Goal: Check status: Check status

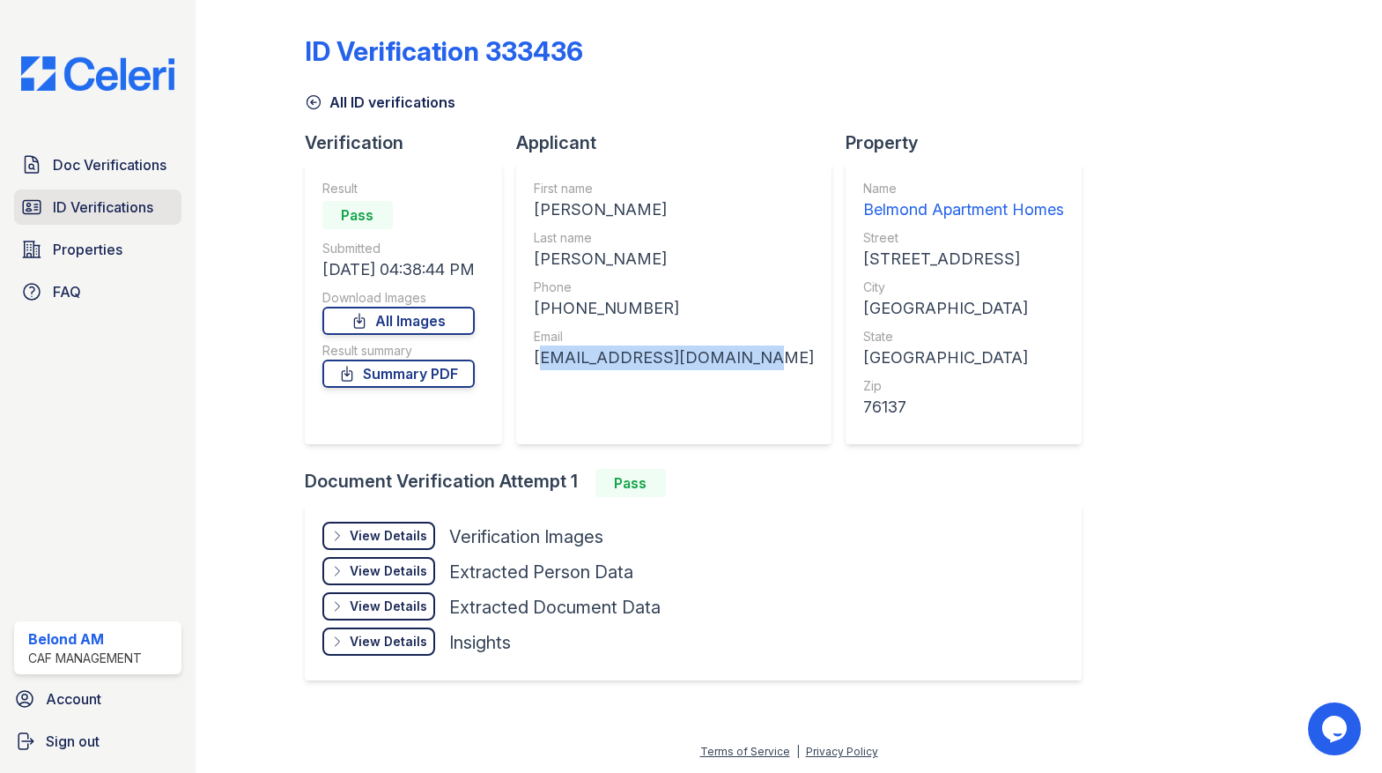
click at [43, 197] on link "ID Verifications" at bounding box center [97, 206] width 167 height 35
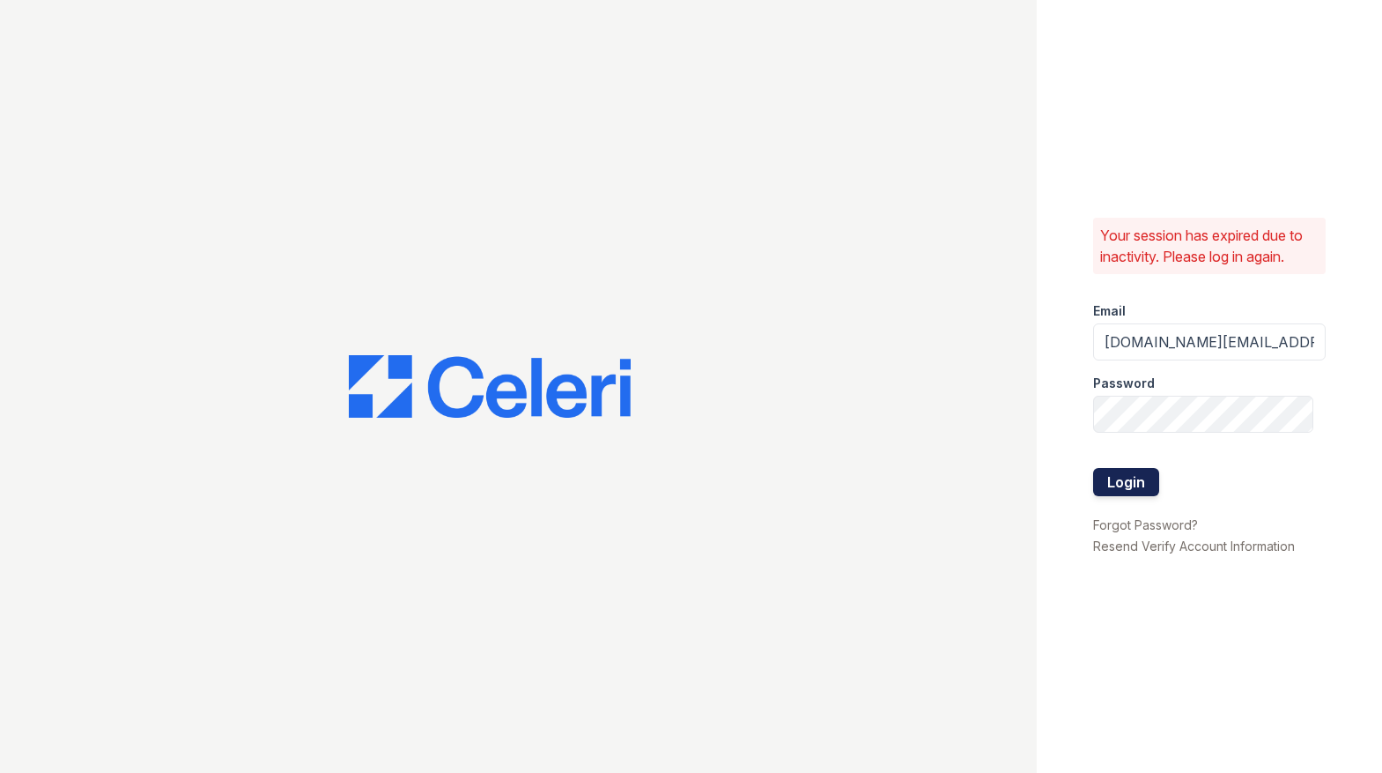
click at [1140, 468] on button "Login" at bounding box center [1126, 482] width 66 height 28
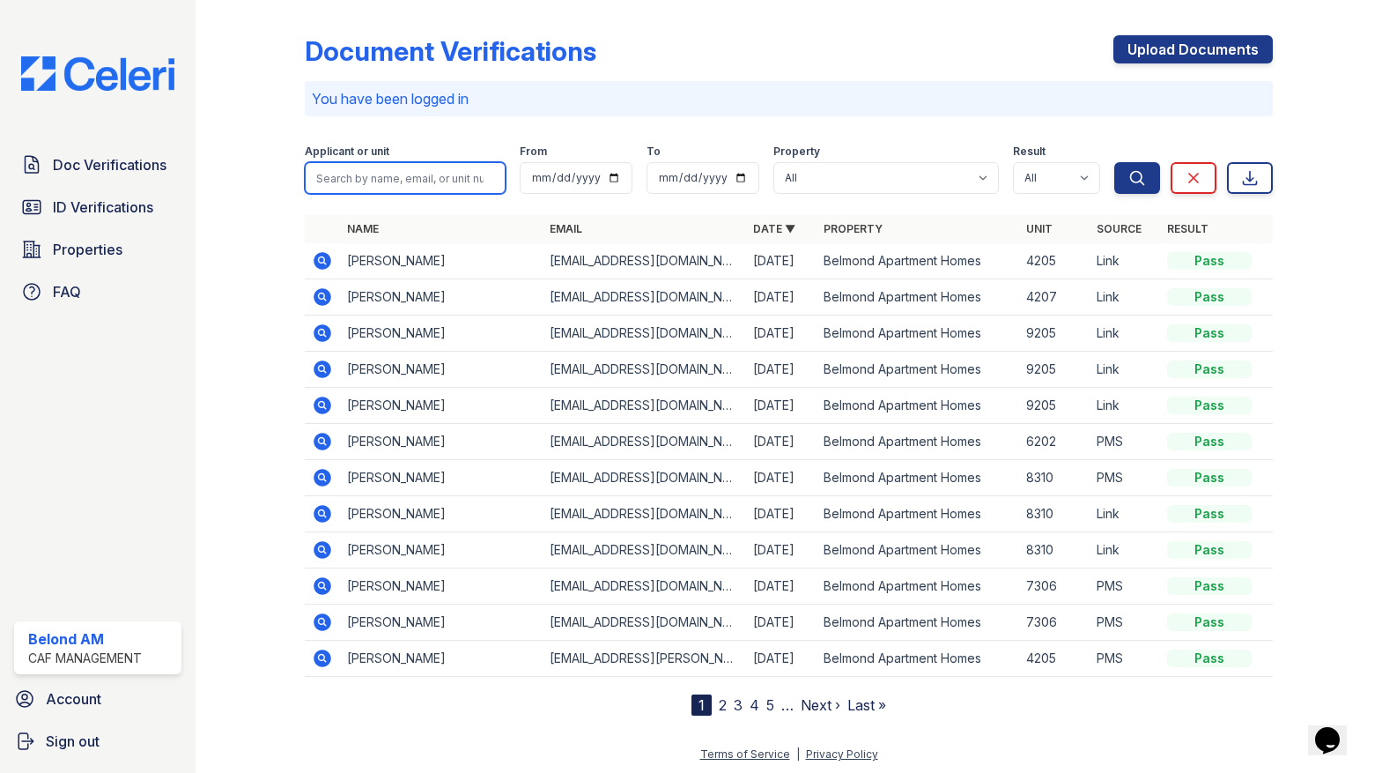
click at [370, 174] on input "search" at bounding box center [406, 178] width 202 height 32
type input "mcbride"
click at [1115, 162] on button "Search" at bounding box center [1138, 178] width 46 height 32
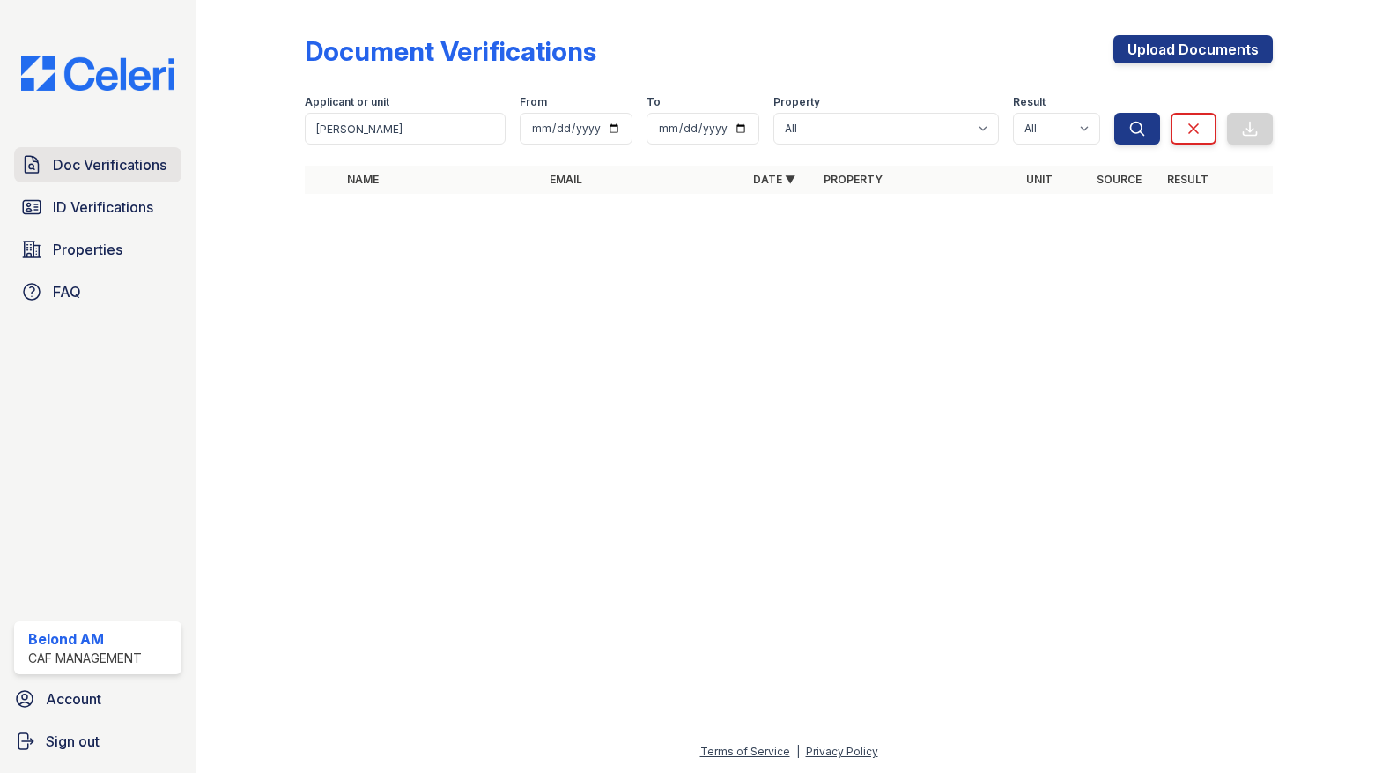
click at [87, 159] on span "Doc Verifications" at bounding box center [110, 164] width 114 height 21
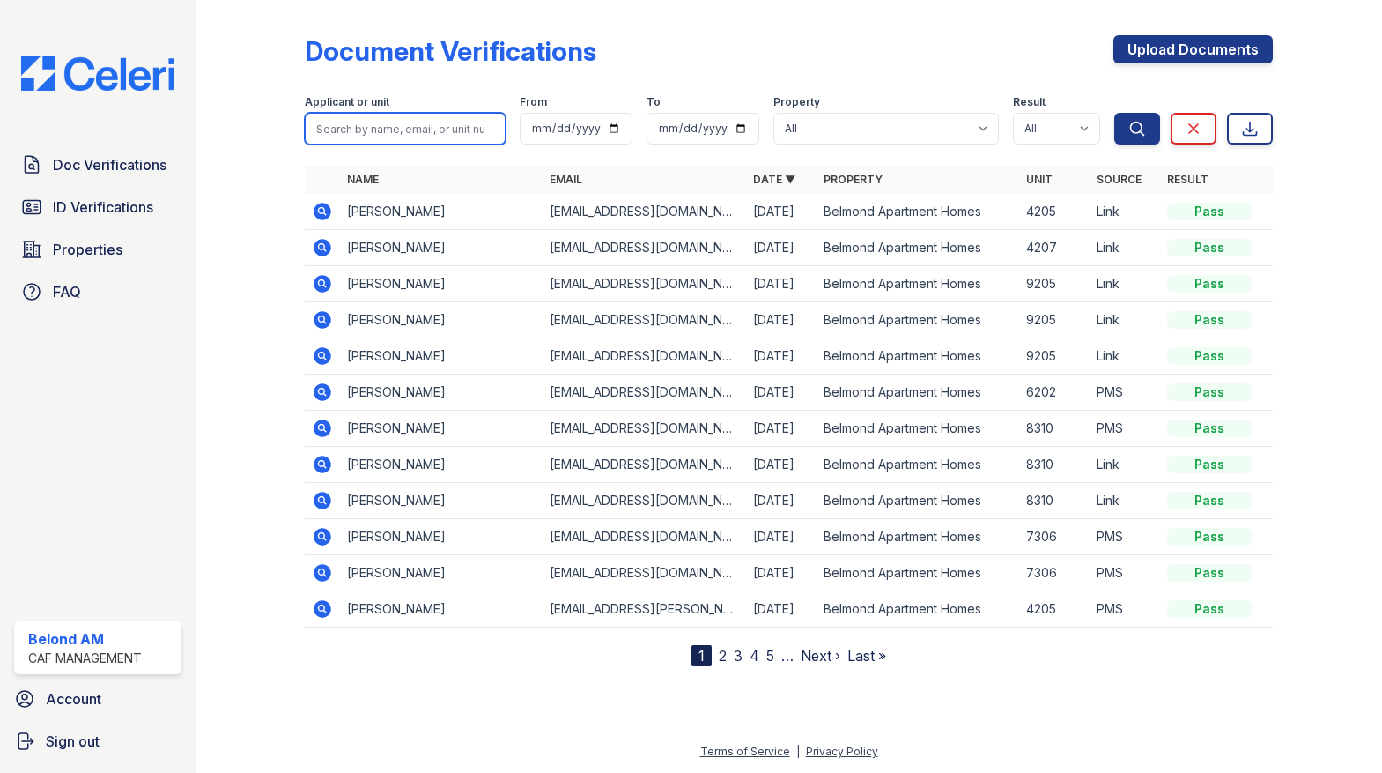
click at [394, 141] on input "search" at bounding box center [406, 129] width 202 height 32
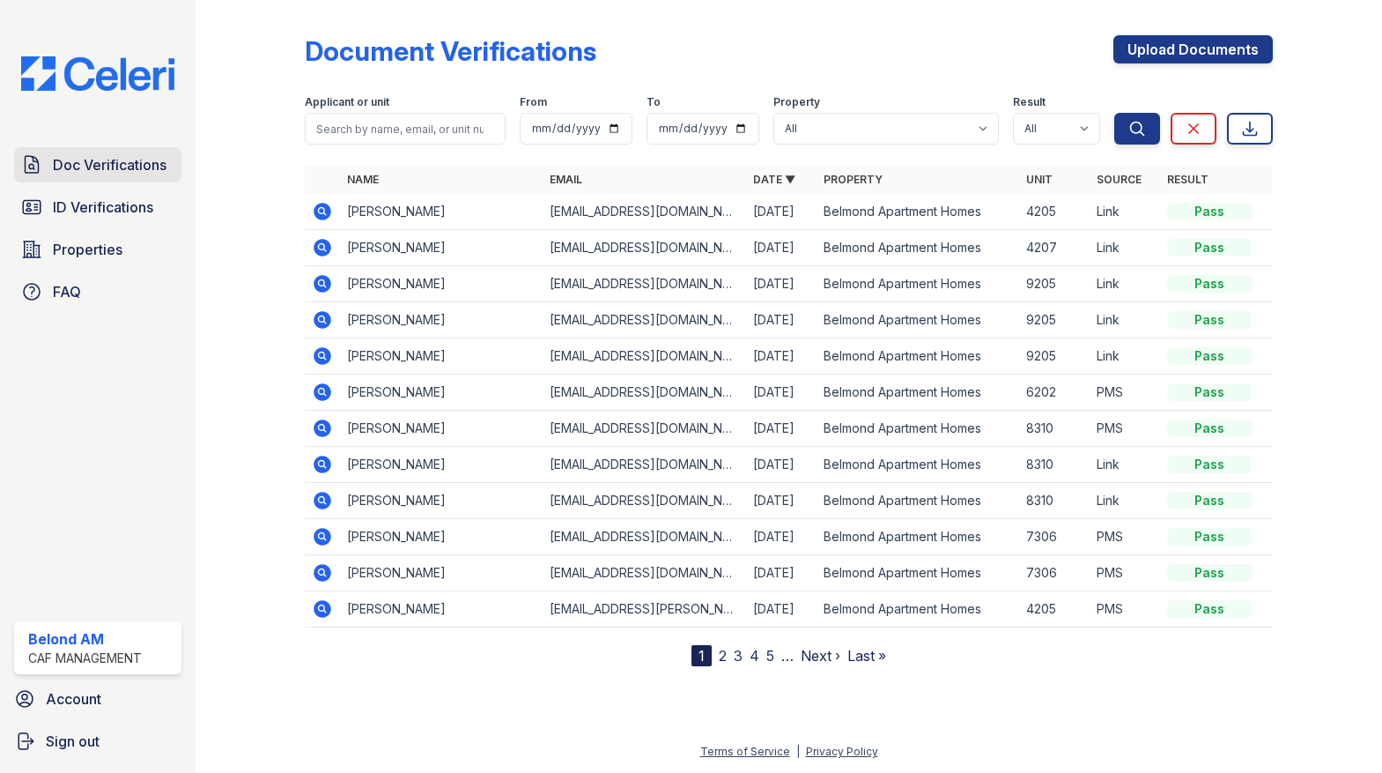
click at [96, 177] on link "Doc Verifications" at bounding box center [97, 164] width 167 height 35
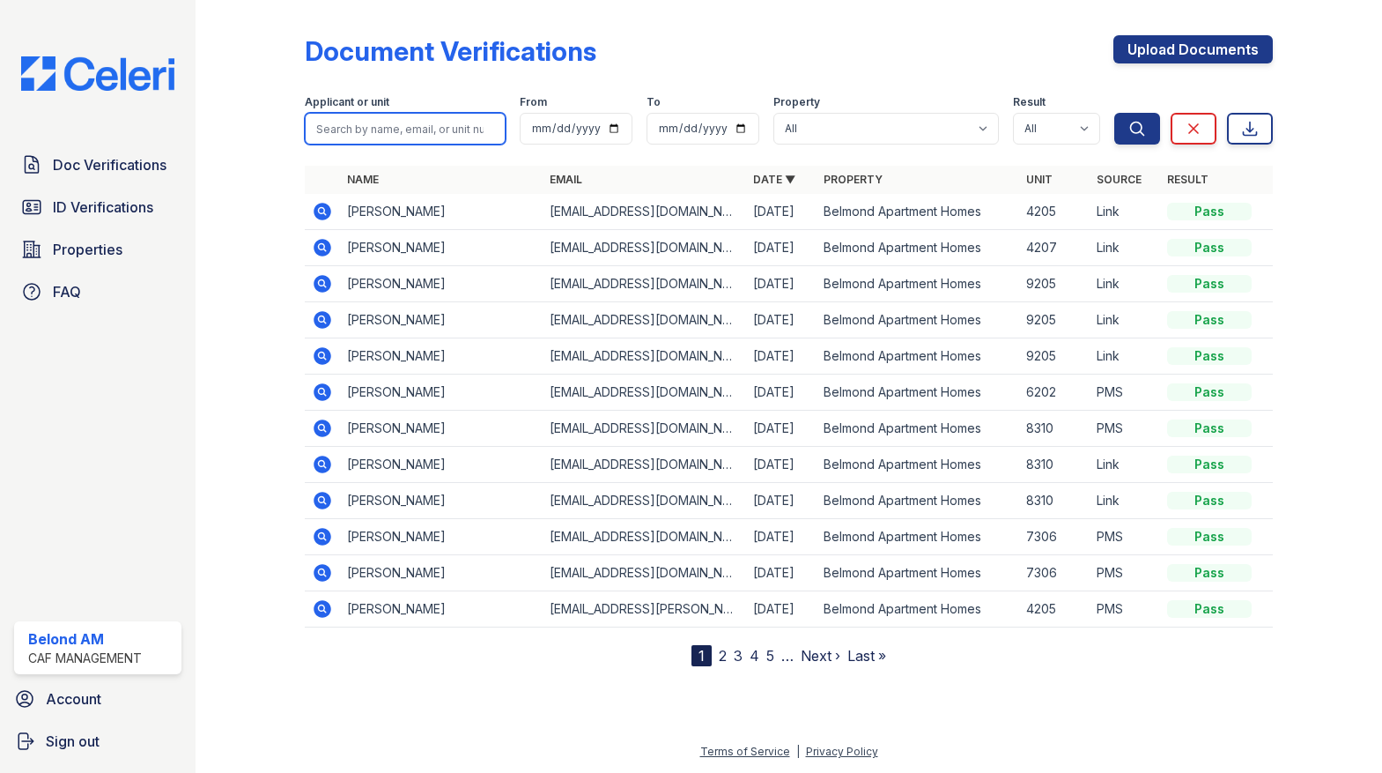
click at [393, 128] on input "search" at bounding box center [406, 129] width 202 height 32
type input "mcbride"
click at [1115, 113] on button "Search" at bounding box center [1138, 129] width 46 height 32
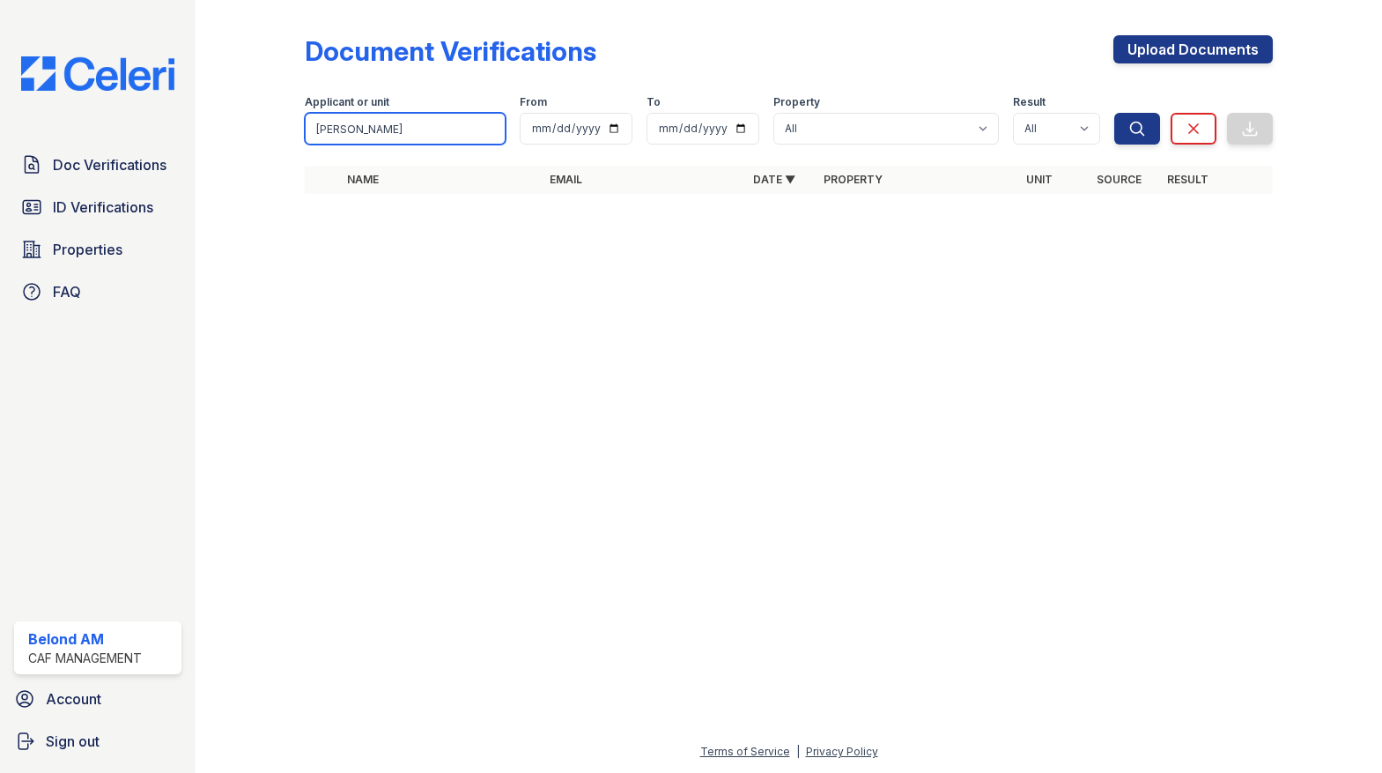
click at [401, 125] on input "mcbride" at bounding box center [406, 129] width 202 height 32
type input "jakobe"
click at [1120, 130] on button "Search" at bounding box center [1138, 129] width 46 height 32
click at [381, 136] on input "jakobe" at bounding box center [406, 129] width 202 height 32
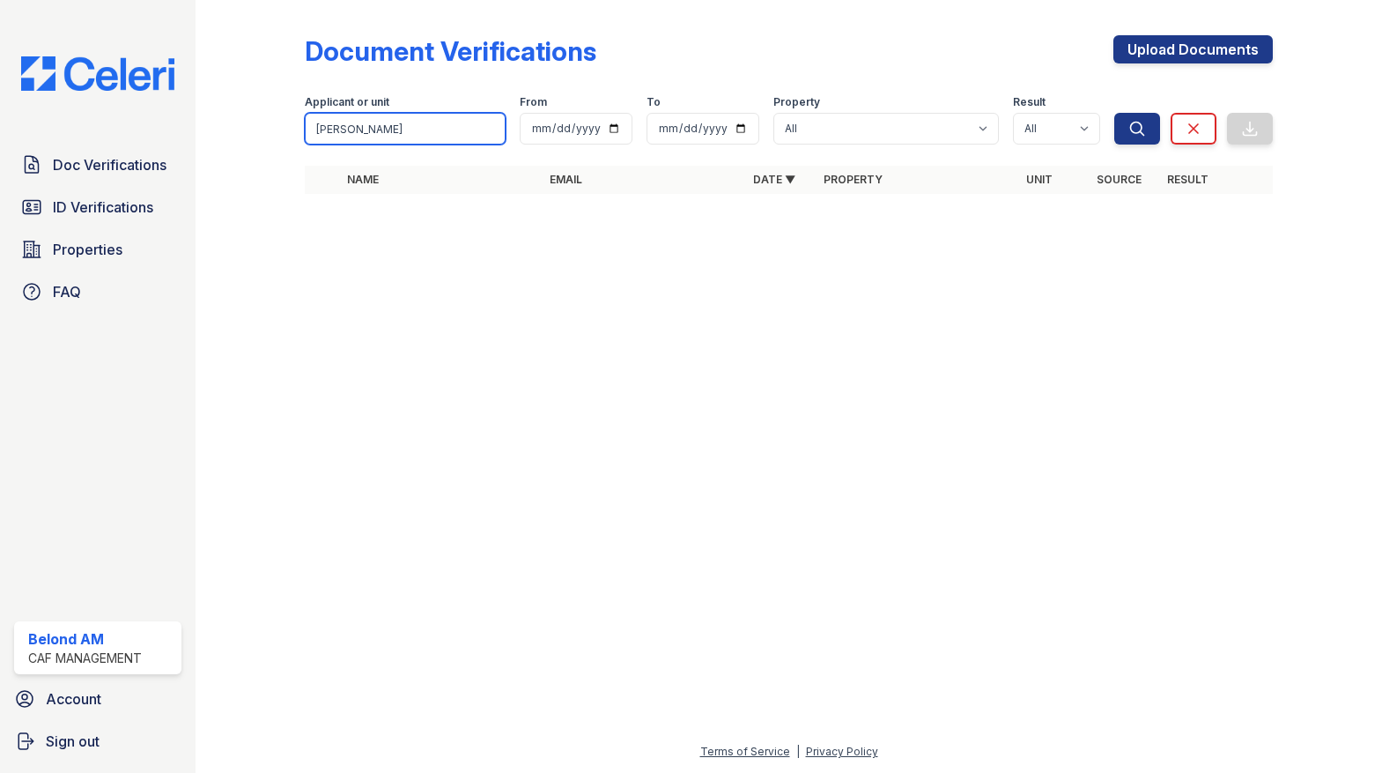
click at [381, 135] on input "jakobe" at bounding box center [406, 129] width 202 height 32
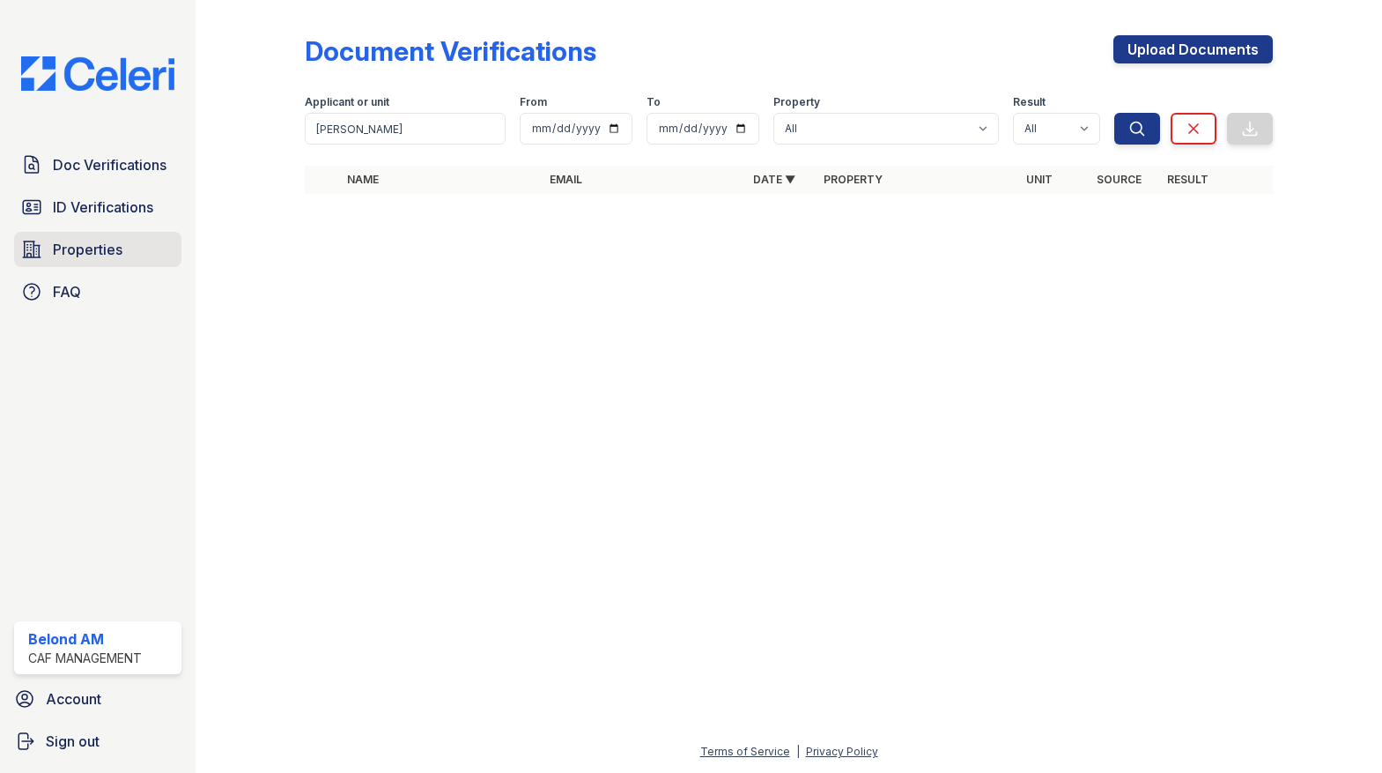
click at [127, 251] on link "Properties" at bounding box center [97, 249] width 167 height 35
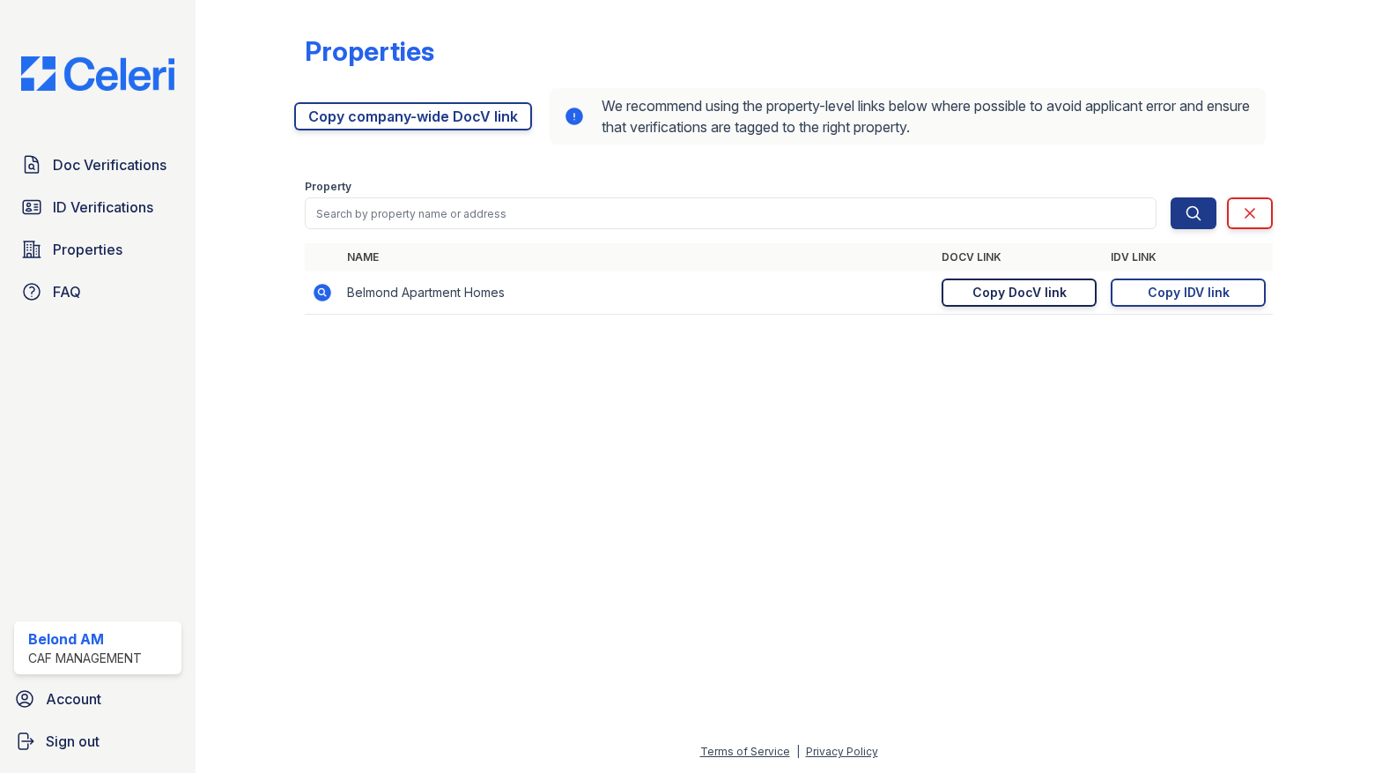
click at [1014, 297] on div "Copy DocV link" at bounding box center [1020, 293] width 94 height 18
click at [64, 217] on span "ID Verifications" at bounding box center [103, 206] width 100 height 21
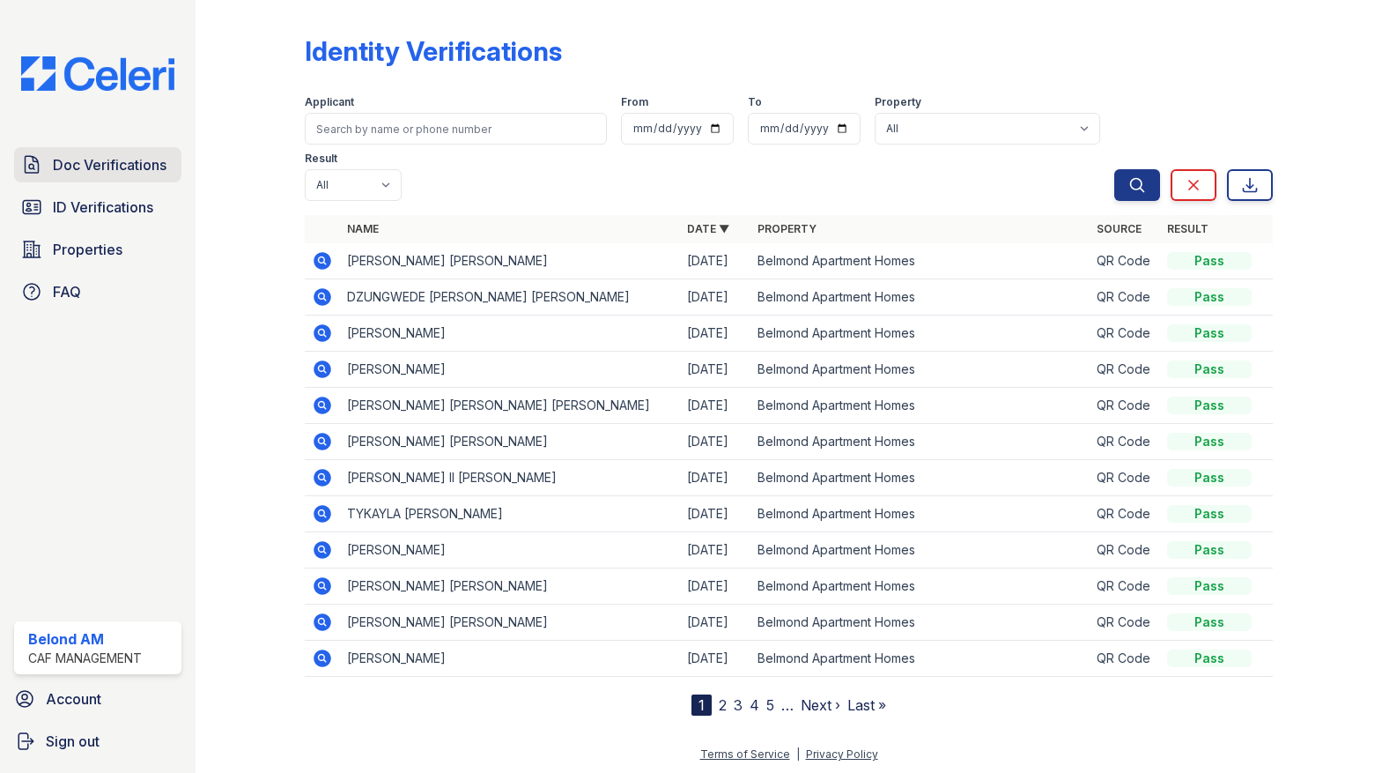
click at [102, 164] on span "Doc Verifications" at bounding box center [110, 164] width 114 height 21
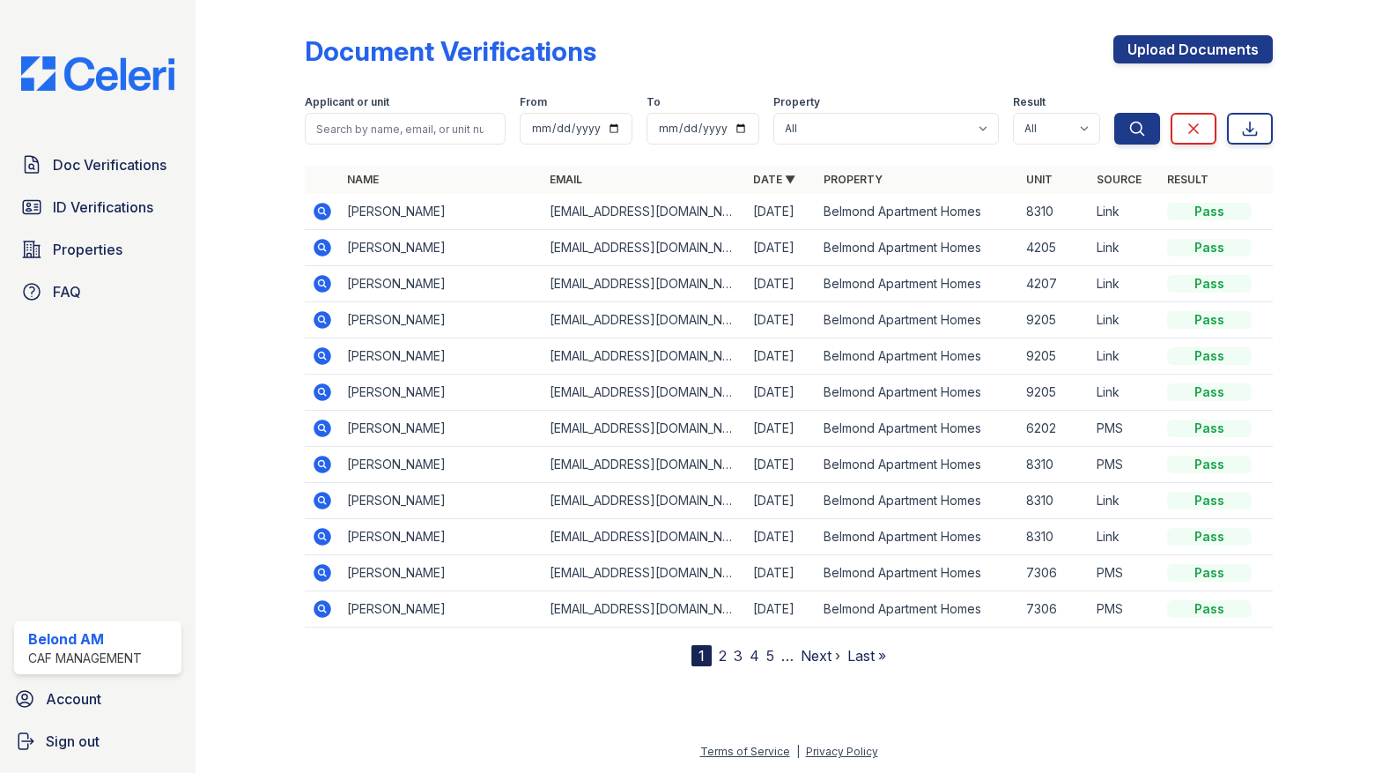
click at [321, 216] on icon at bounding box center [323, 212] width 18 height 18
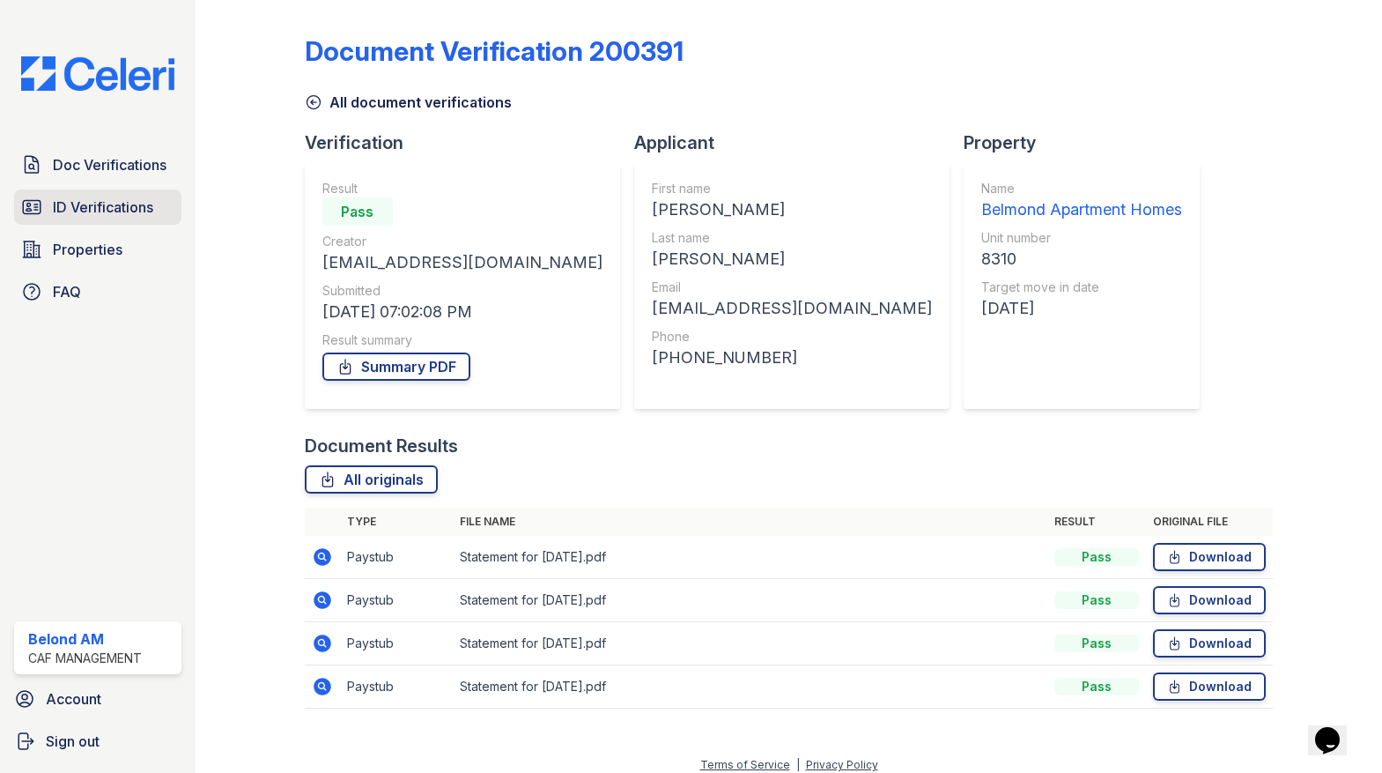
click at [97, 220] on link "ID Verifications" at bounding box center [97, 206] width 167 height 35
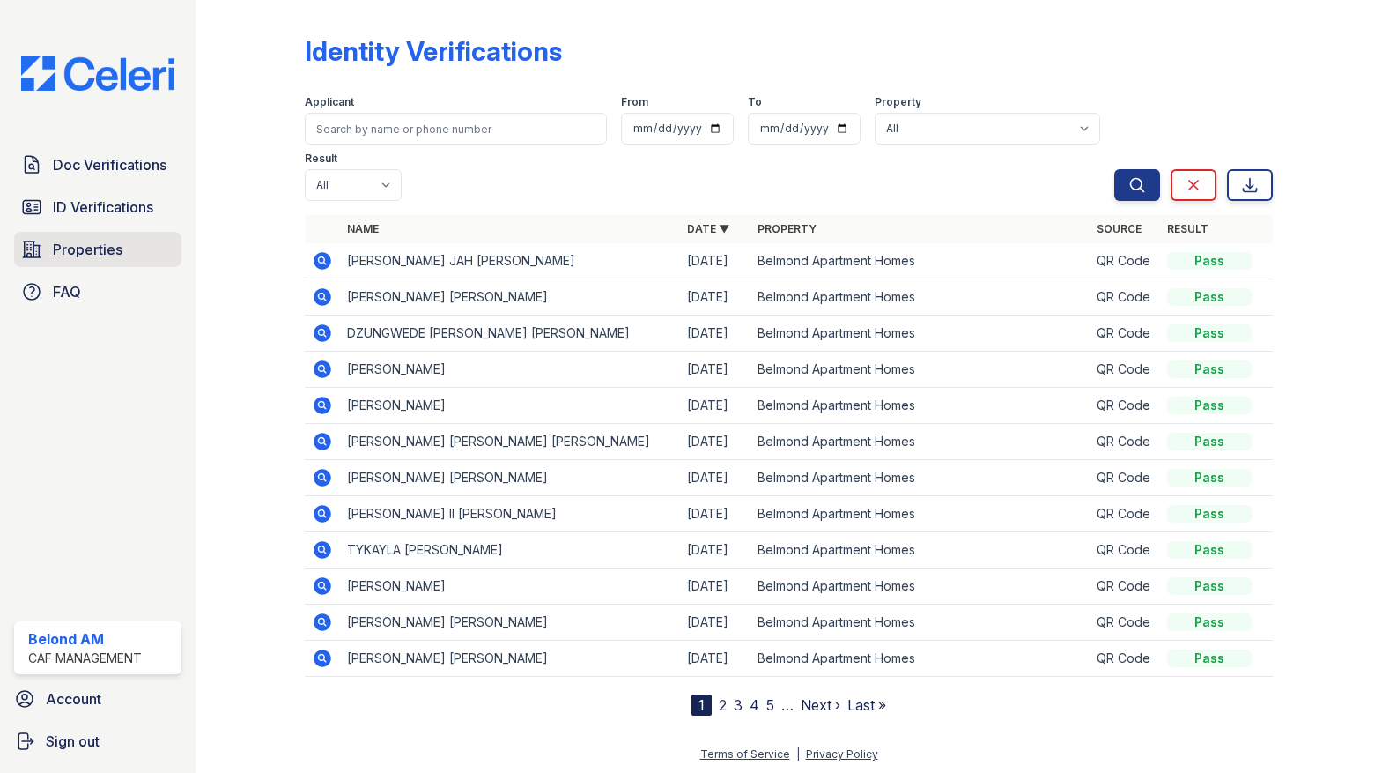
click at [100, 248] on span "Properties" at bounding box center [88, 249] width 70 height 21
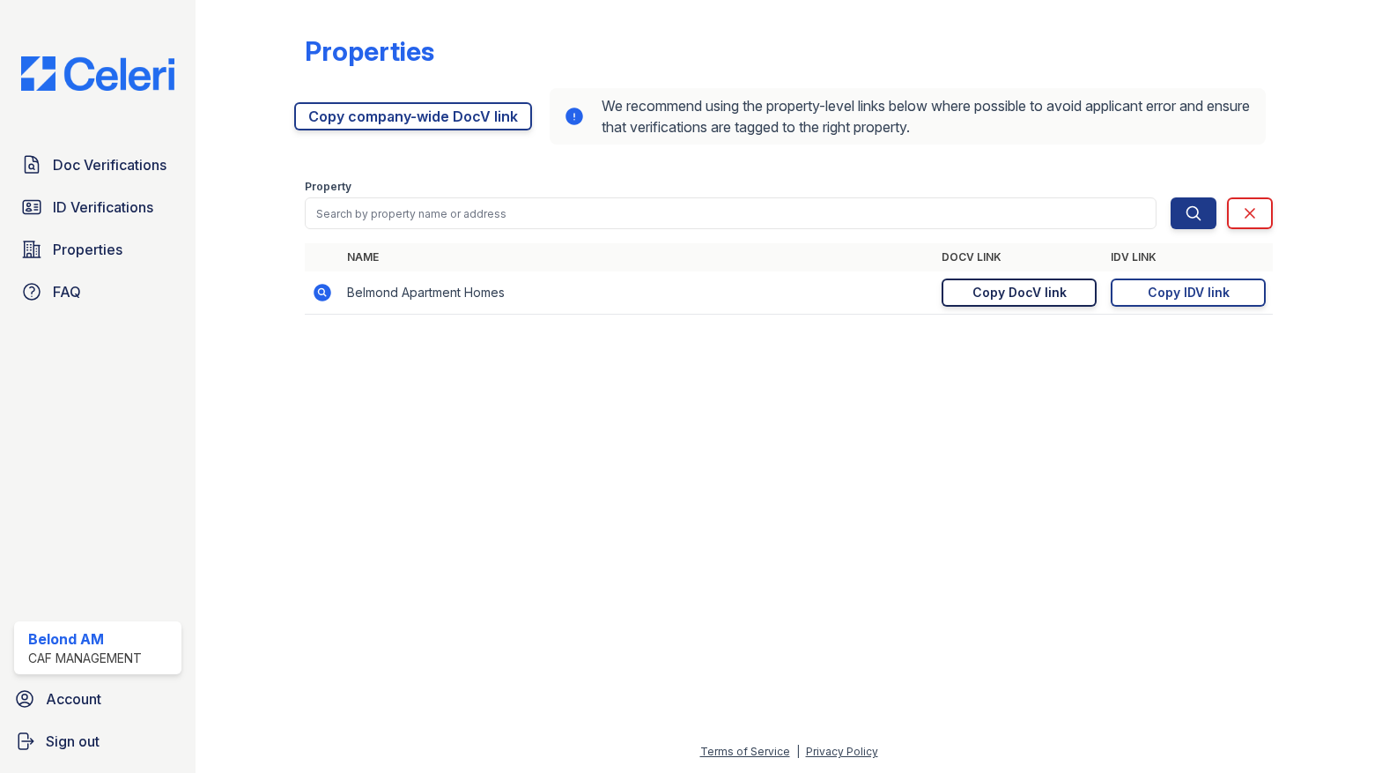
click at [1053, 298] on div "Copy DocV link" at bounding box center [1020, 293] width 94 height 18
click at [52, 196] on link "ID Verifications" at bounding box center [97, 206] width 167 height 35
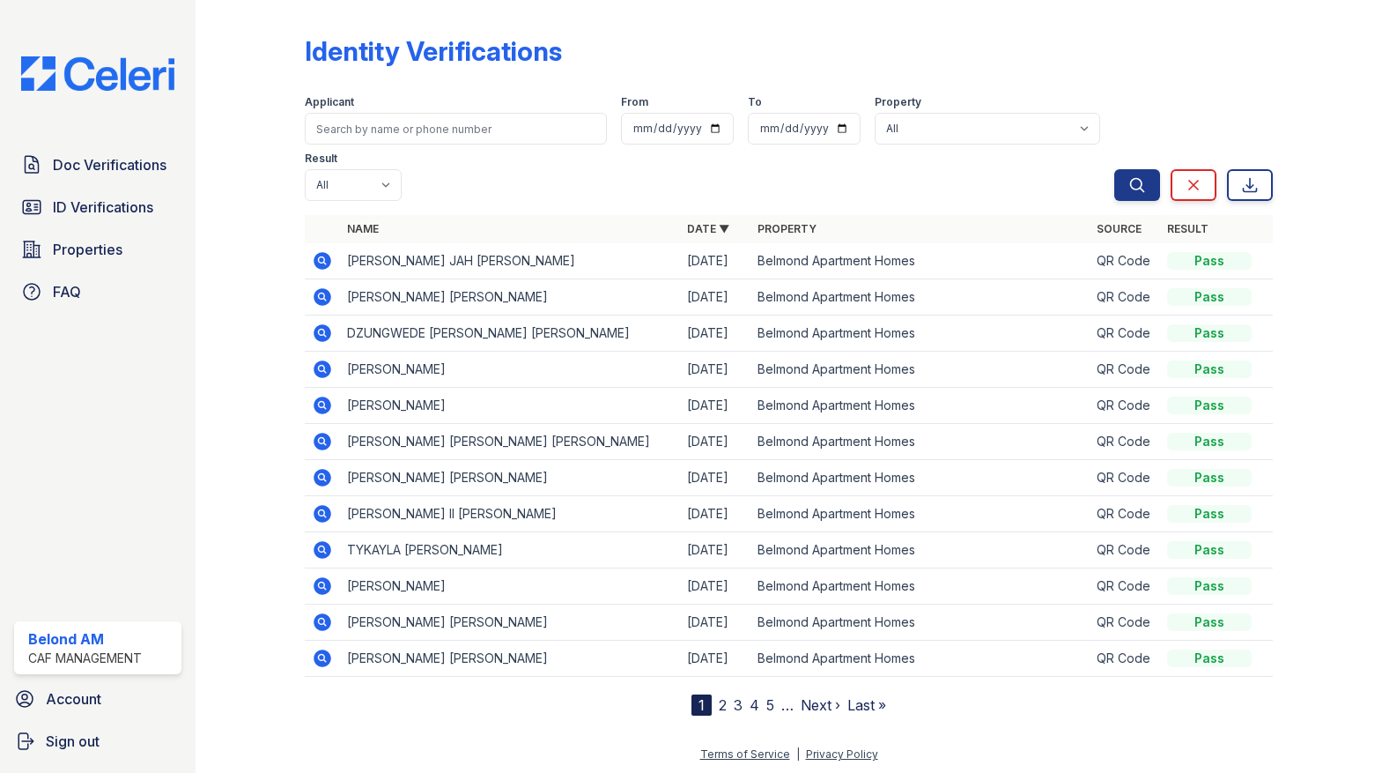
click at [65, 175] on link "Doc Verifications" at bounding box center [97, 164] width 167 height 35
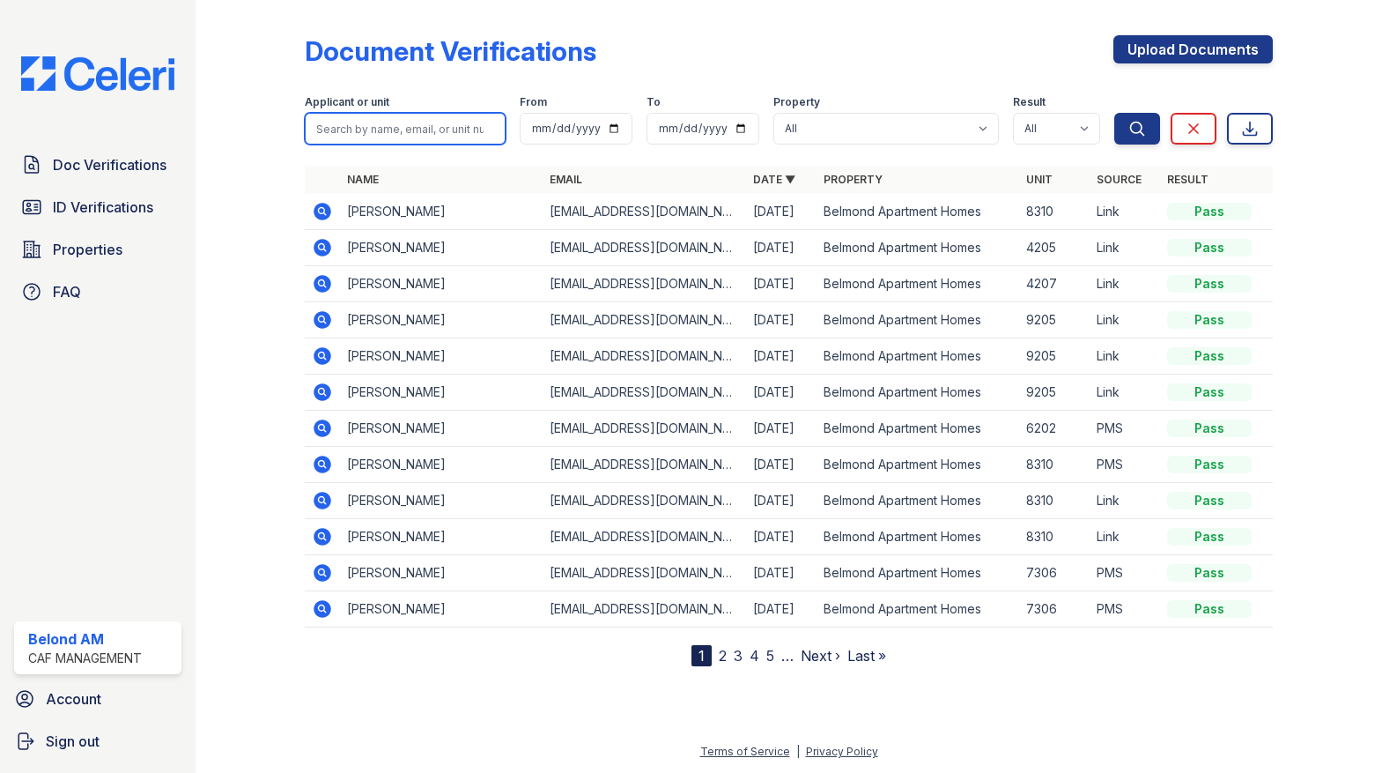
click at [419, 128] on input "search" at bounding box center [406, 129] width 202 height 32
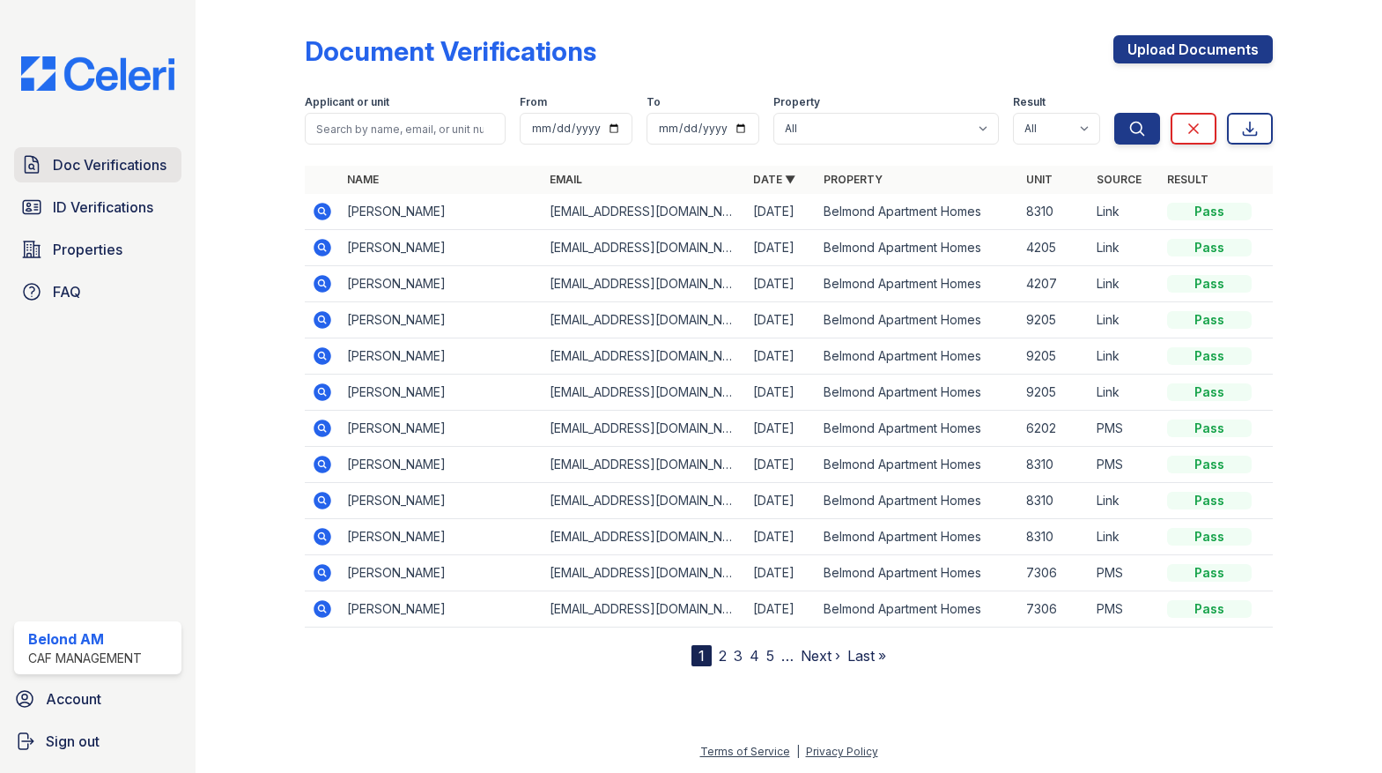
click at [64, 165] on span "Doc Verifications" at bounding box center [110, 164] width 114 height 21
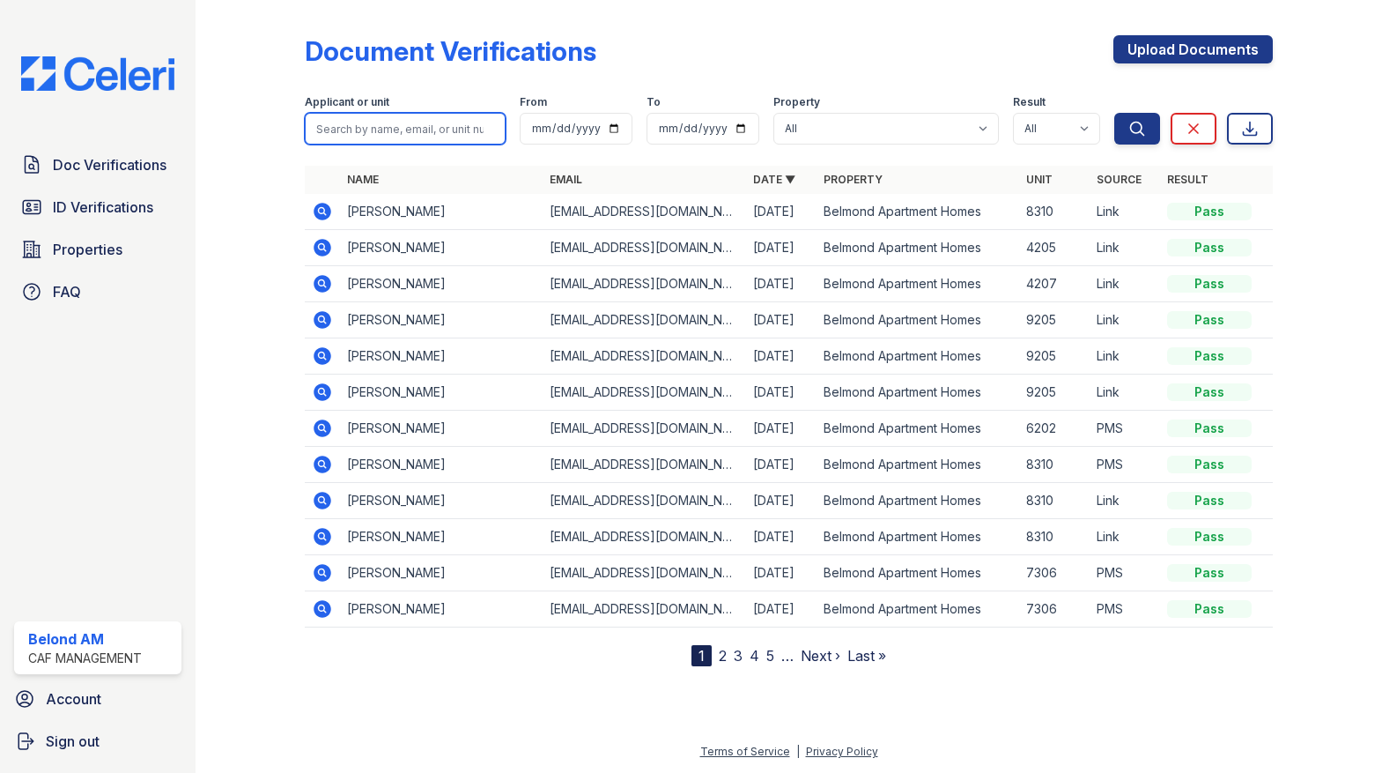
click at [355, 134] on input "search" at bounding box center [406, 129] width 202 height 32
type input "mcbride"
click at [1115, 113] on button "Search" at bounding box center [1138, 129] width 46 height 32
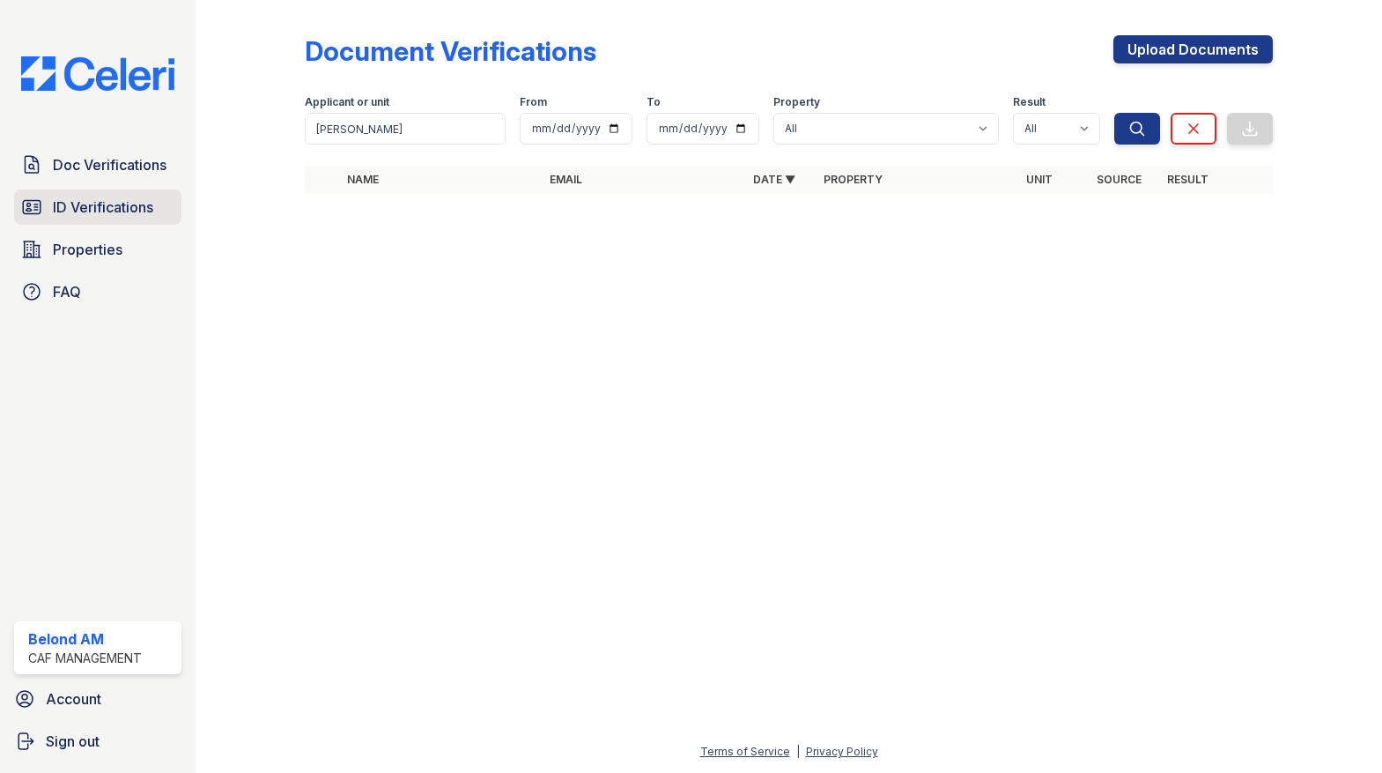
click at [92, 203] on span "ID Verifications" at bounding box center [103, 206] width 100 height 21
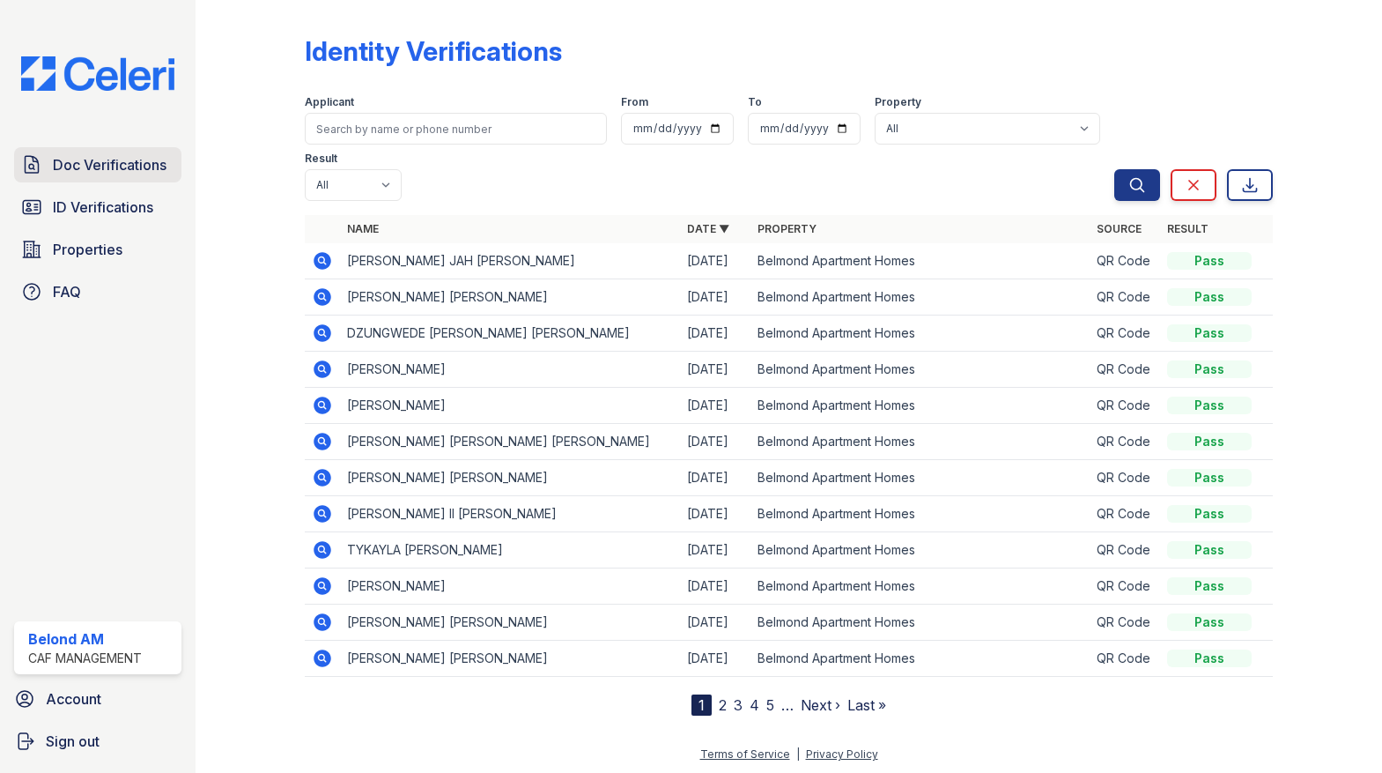
click at [93, 167] on span "Doc Verifications" at bounding box center [110, 164] width 114 height 21
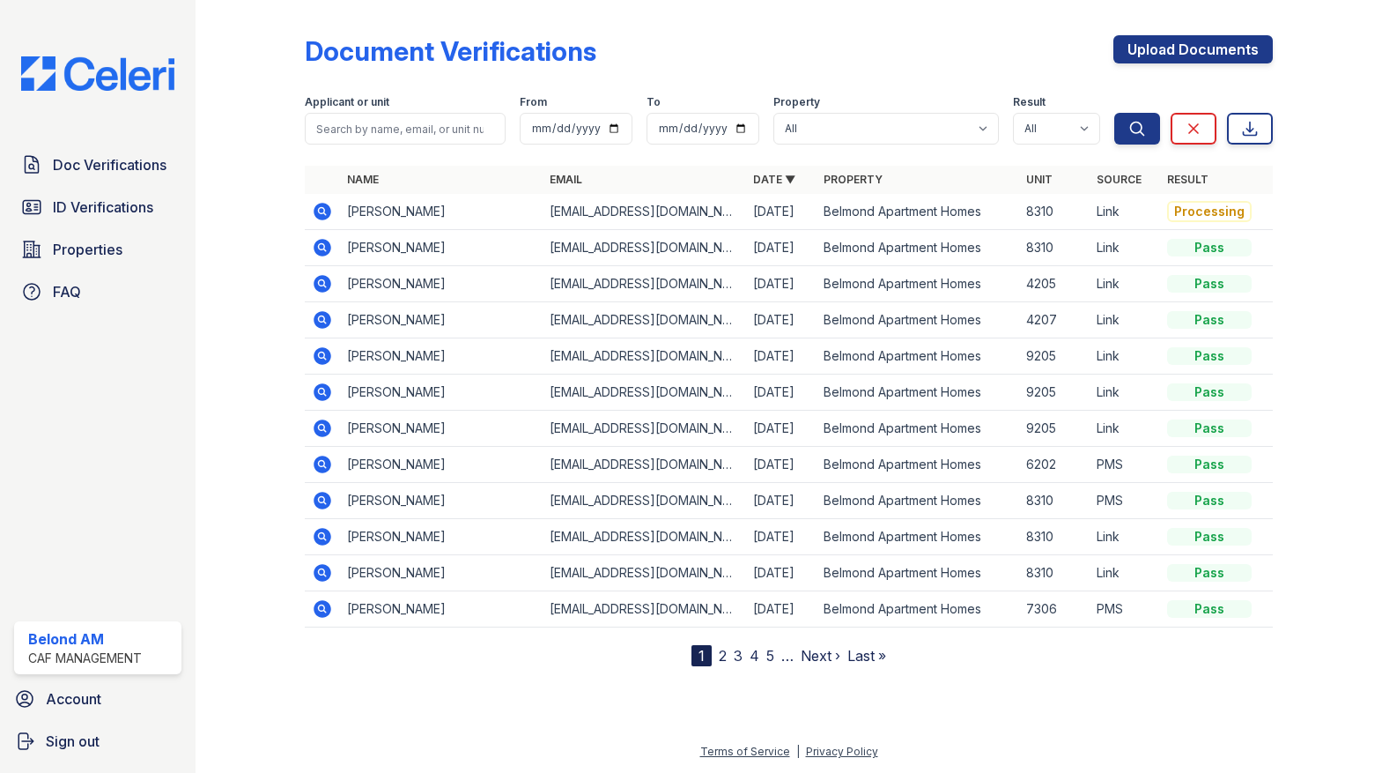
click at [315, 211] on icon at bounding box center [323, 212] width 18 height 18
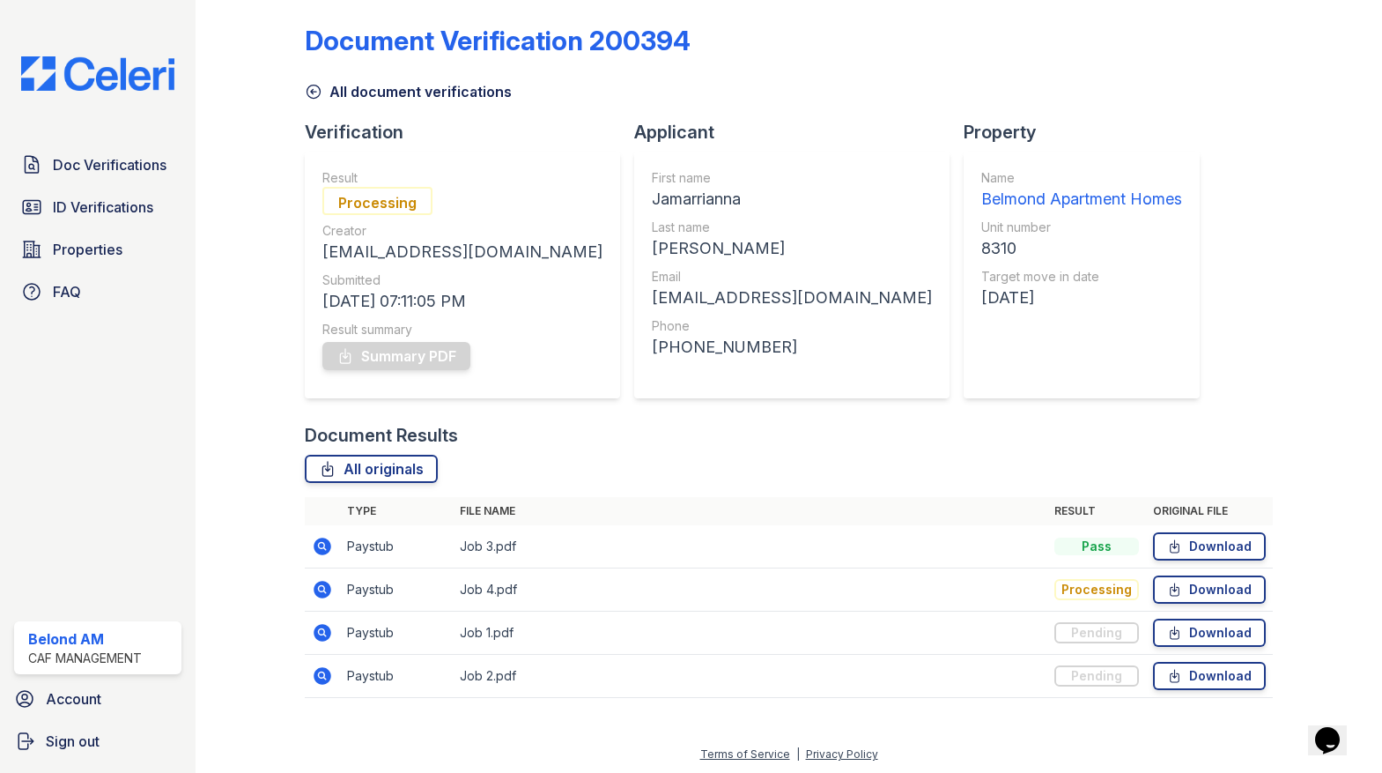
scroll to position [13, 0]
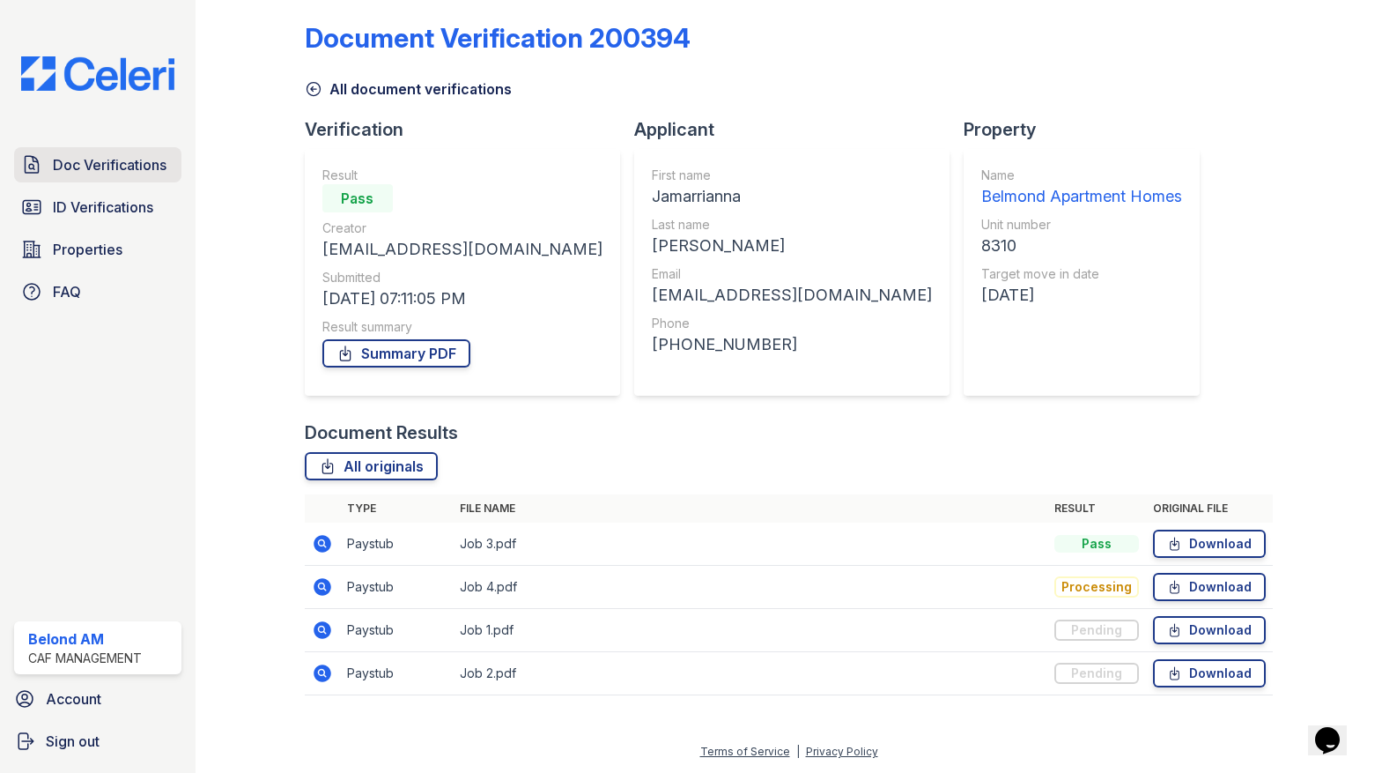
click at [115, 150] on link "Doc Verifications" at bounding box center [97, 164] width 167 height 35
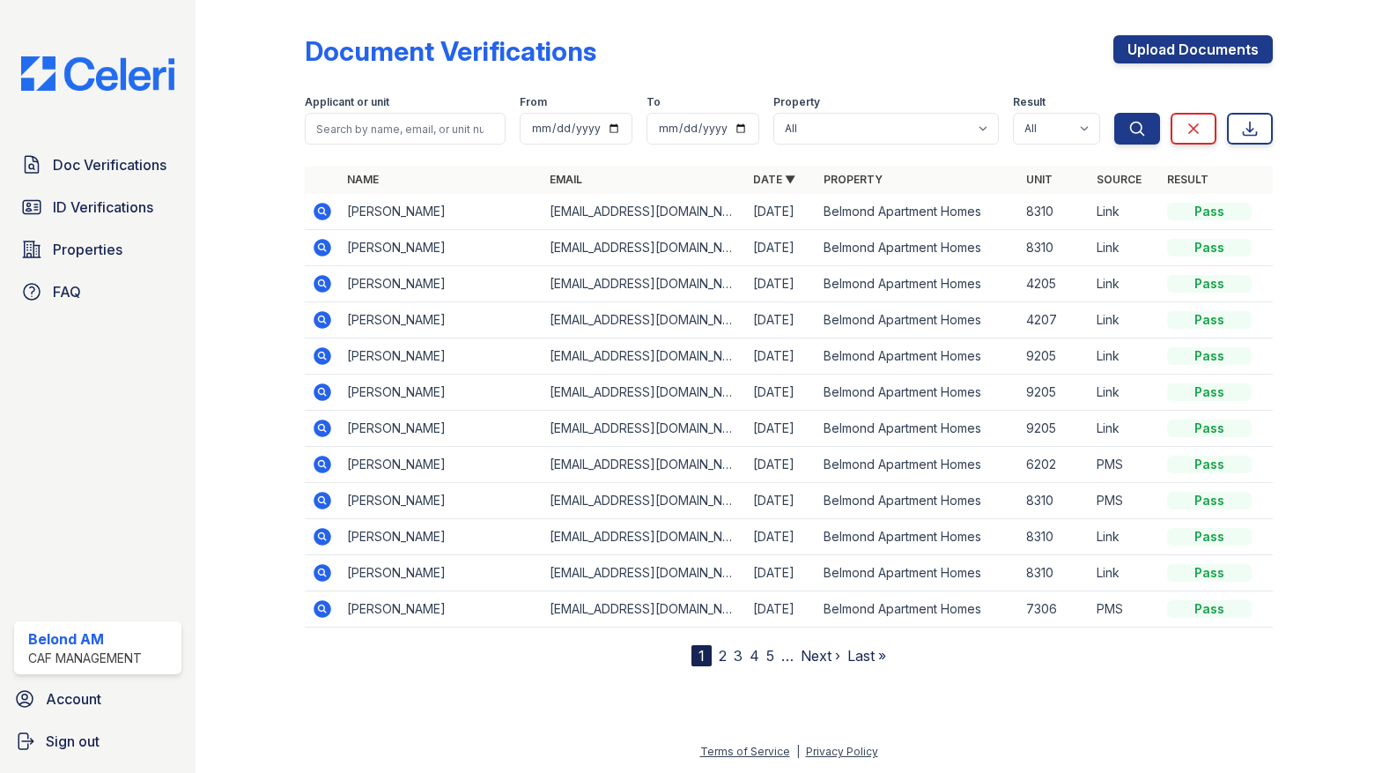
click at [322, 209] on icon at bounding box center [321, 210] width 4 height 4
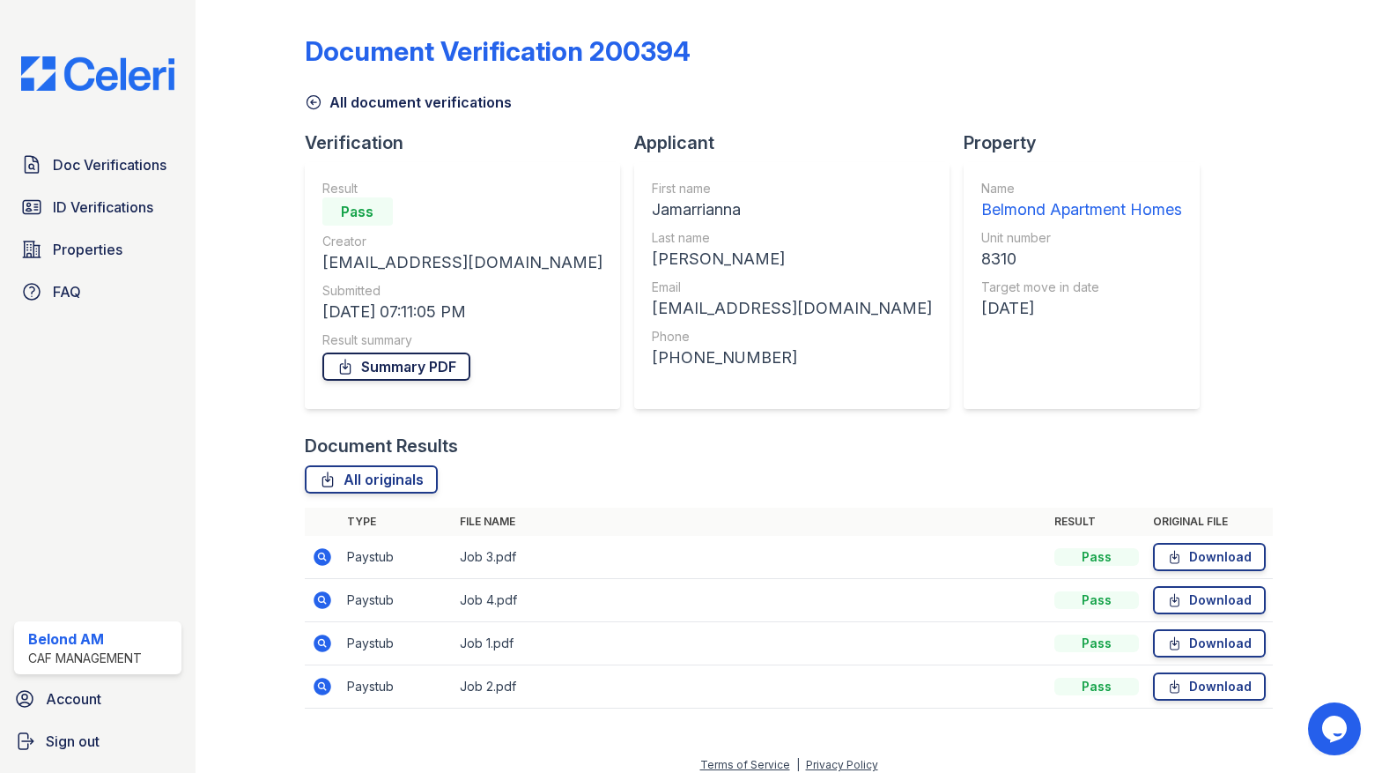
click at [374, 365] on link "Summary PDF" at bounding box center [396, 366] width 148 height 28
click at [435, 364] on link "Summary PDF" at bounding box center [396, 366] width 148 height 28
click at [119, 157] on span "Doc Verifications" at bounding box center [110, 164] width 114 height 21
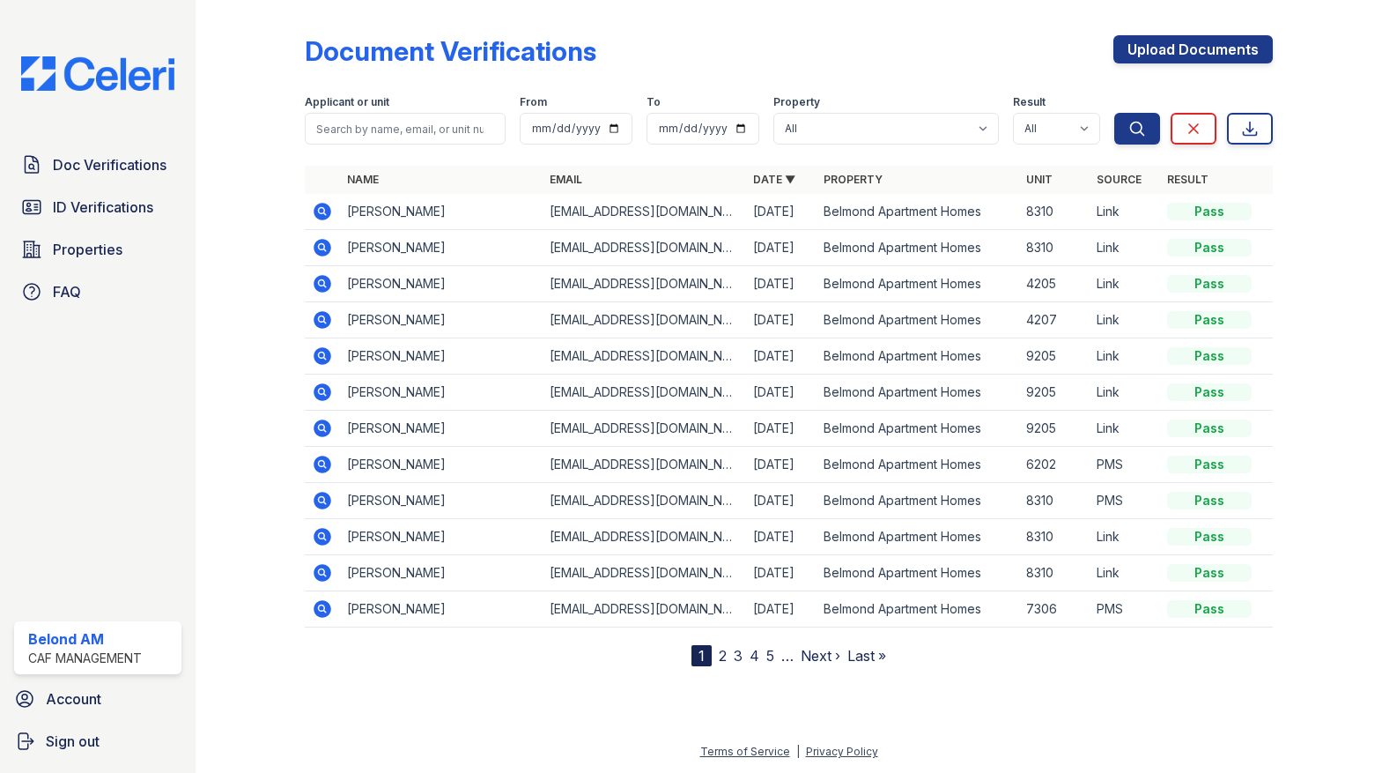
click at [327, 246] on icon at bounding box center [323, 248] width 18 height 18
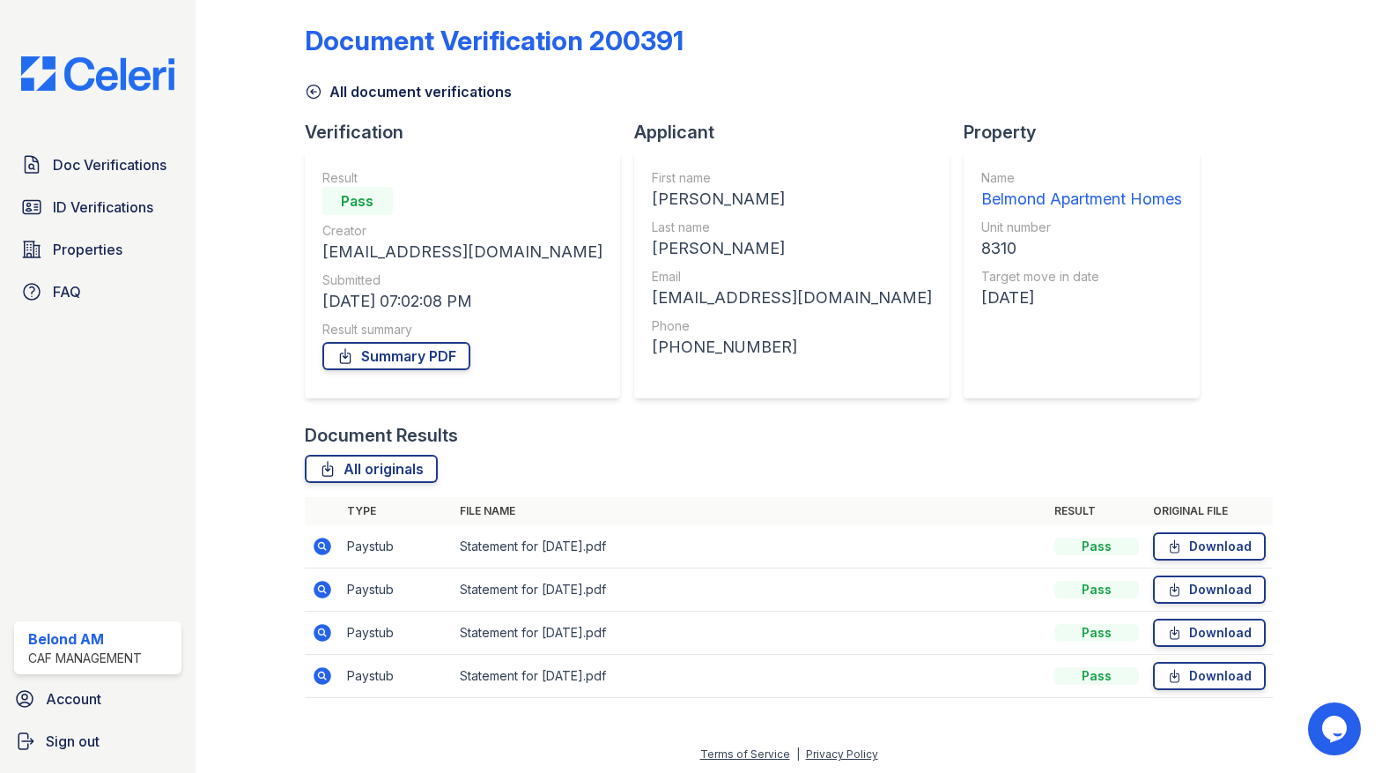
scroll to position [13, 0]
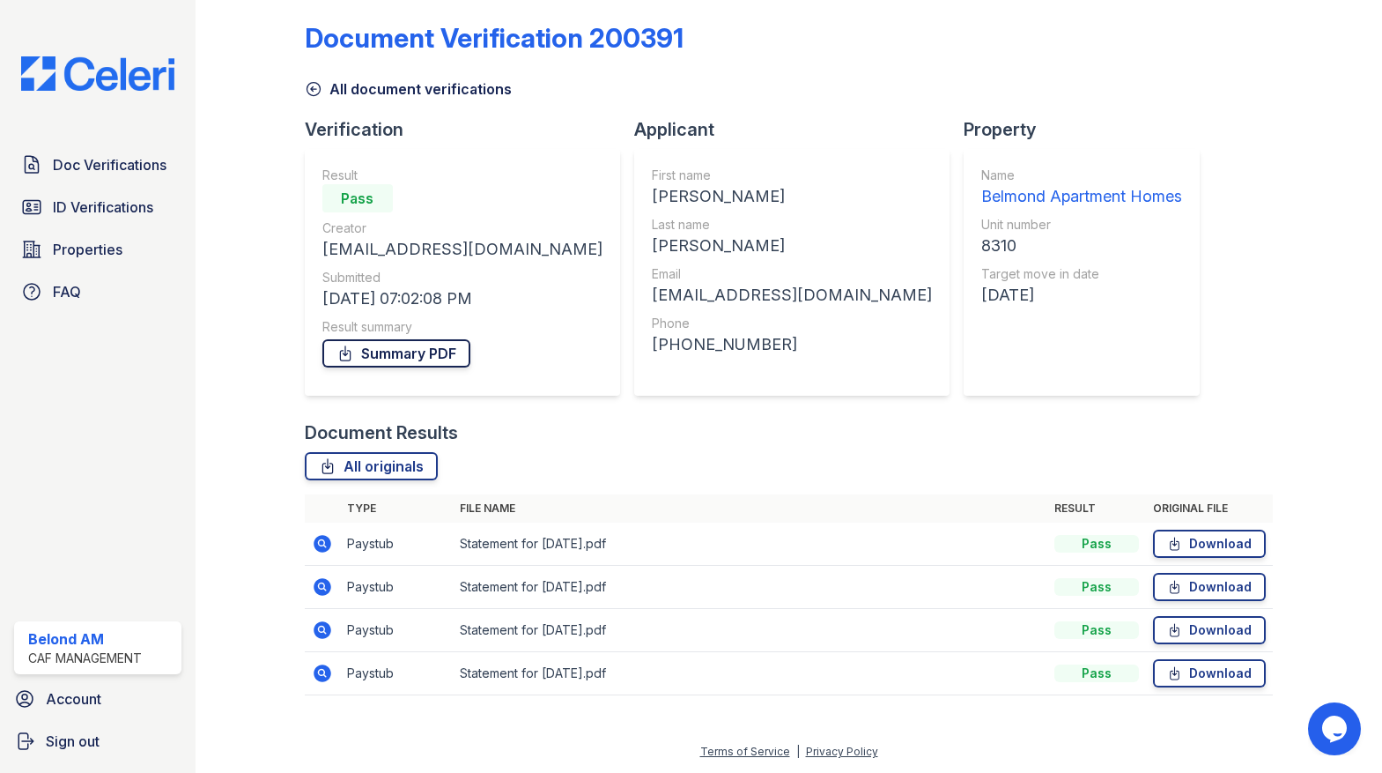
click at [416, 358] on link "Summary PDF" at bounding box center [396, 353] width 148 height 28
